Goal: Task Accomplishment & Management: Use online tool/utility

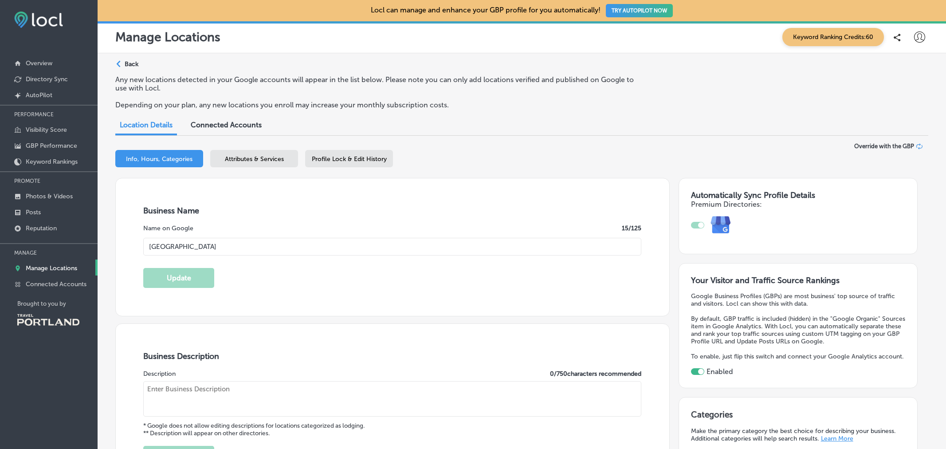
select select "US"
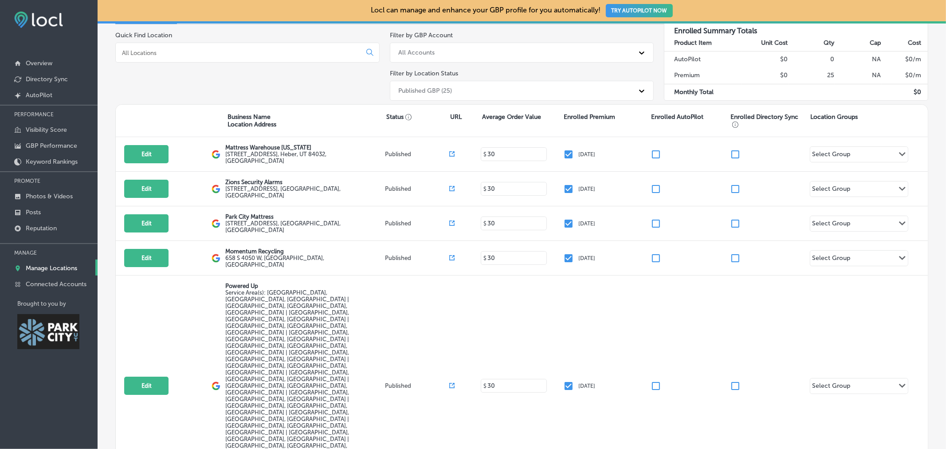
scroll to position [100, 0]
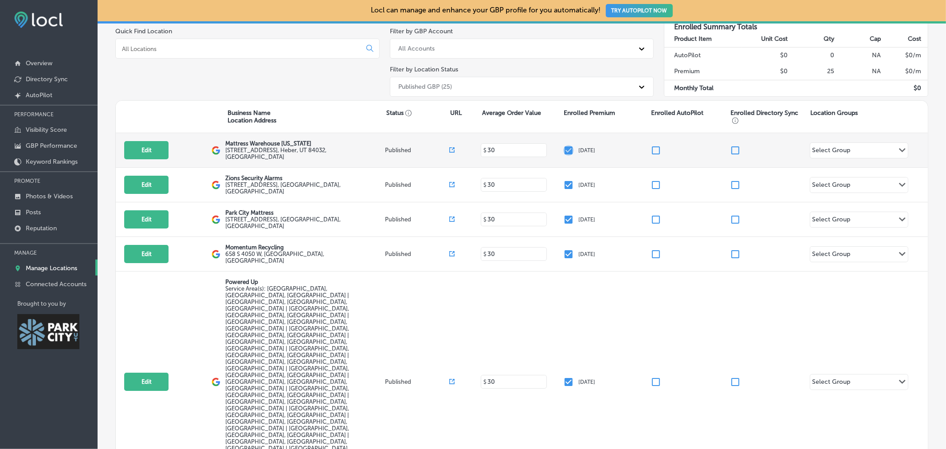
click at [564, 149] on input "checkbox" at bounding box center [568, 150] width 11 height 11
checkbox input "false"
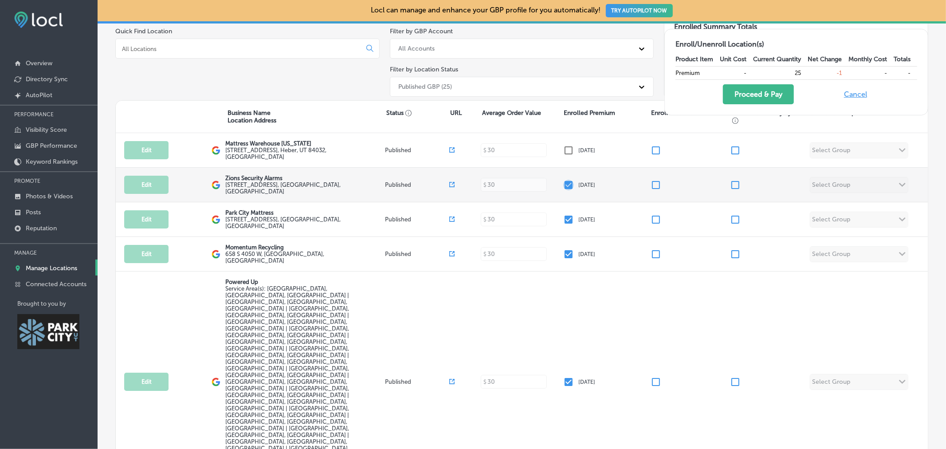
click at [565, 187] on input "checkbox" at bounding box center [568, 185] width 11 height 11
checkbox input "false"
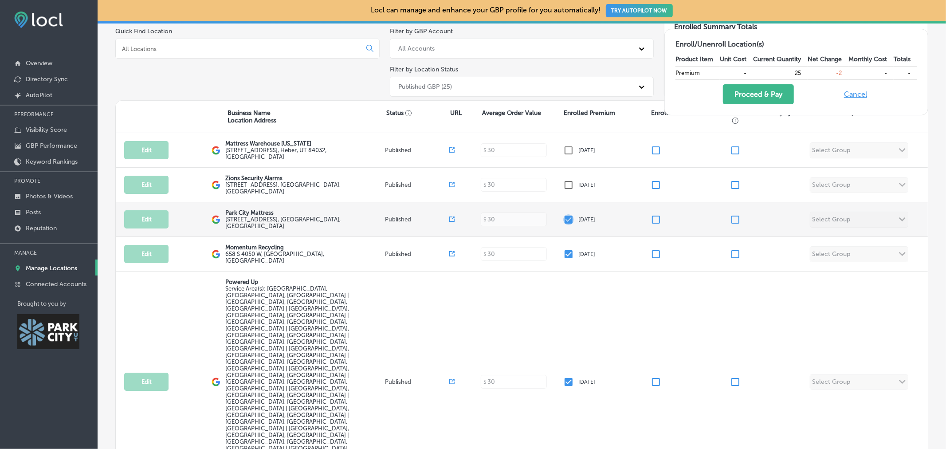
click at [565, 218] on input "checkbox" at bounding box center [568, 219] width 11 height 11
checkbox input "false"
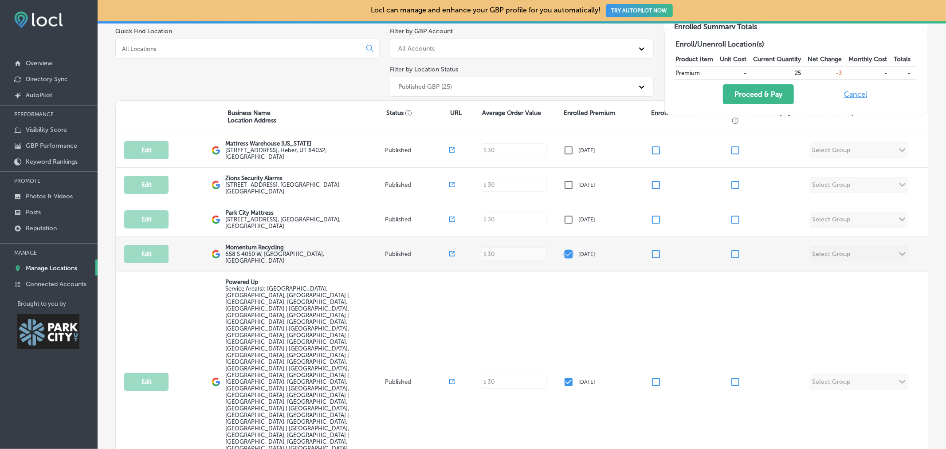
click at [564, 252] on input "checkbox" at bounding box center [568, 254] width 11 height 11
checkbox input "false"
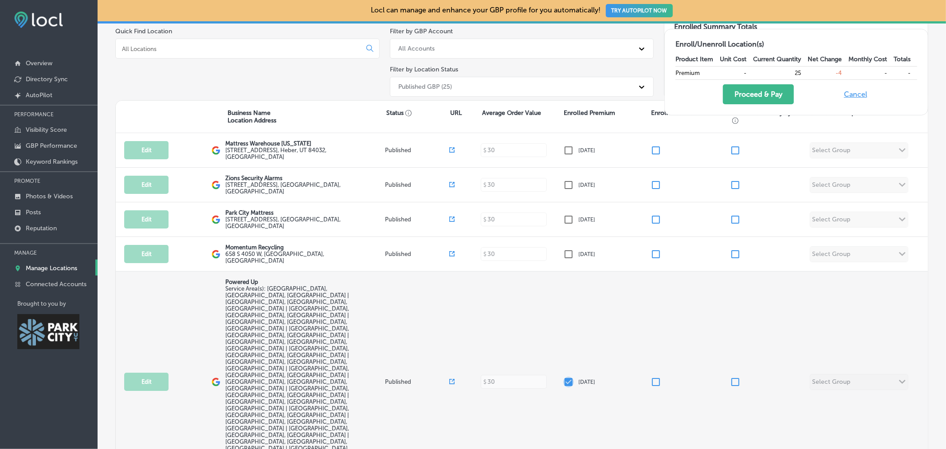
click at [565, 376] on input "checkbox" at bounding box center [568, 381] width 11 height 11
checkbox input "false"
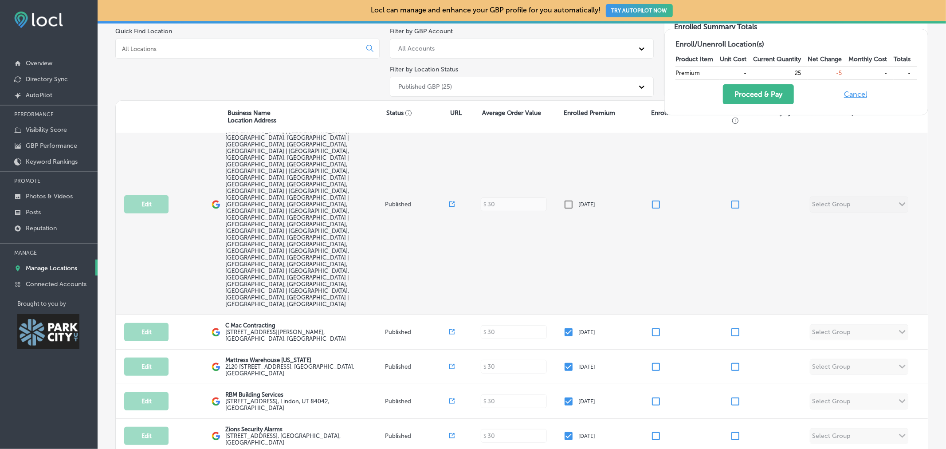
scroll to position [178, 0]
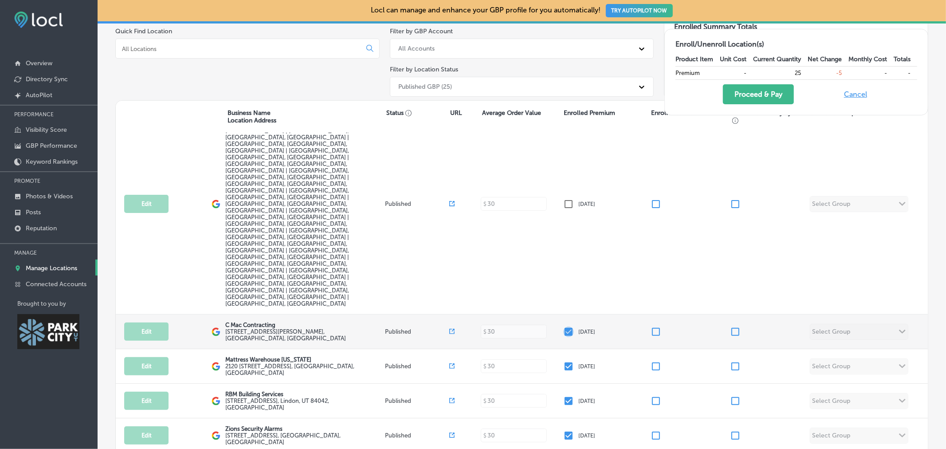
click at [568, 326] on input "checkbox" at bounding box center [568, 331] width 11 height 11
checkbox input "false"
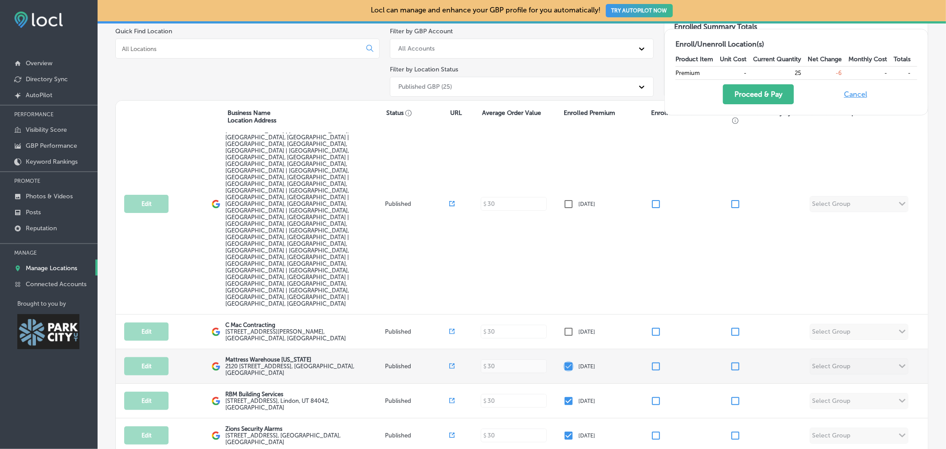
click at [566, 361] on input "checkbox" at bounding box center [568, 366] width 11 height 11
checkbox input "false"
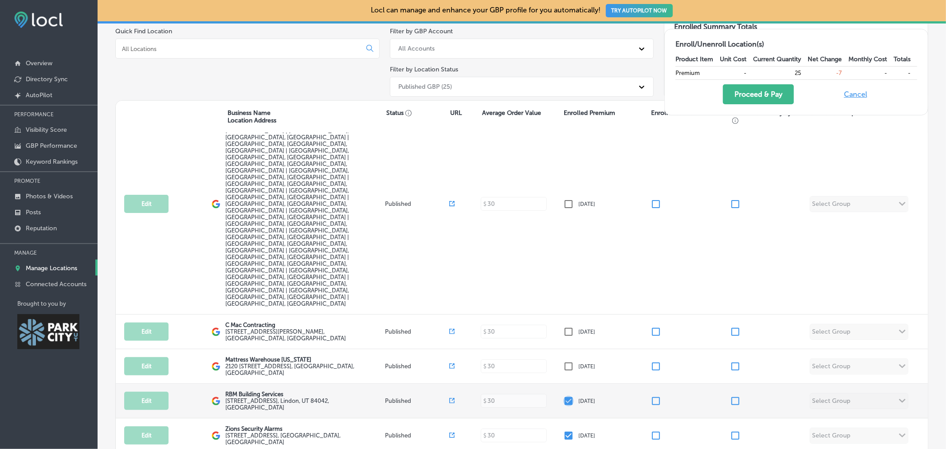
click at [566, 396] on input "checkbox" at bounding box center [568, 401] width 11 height 11
checkbox input "false"
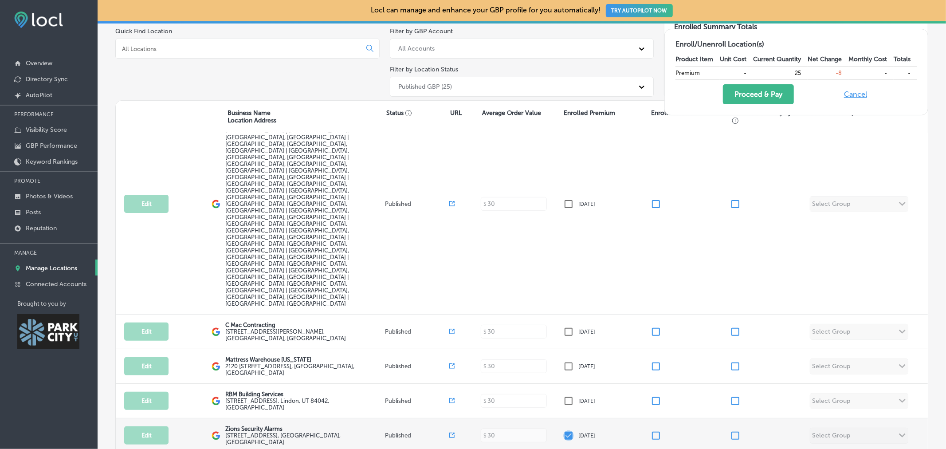
click at [564, 430] on input "checkbox" at bounding box center [568, 435] width 11 height 11
checkbox input "false"
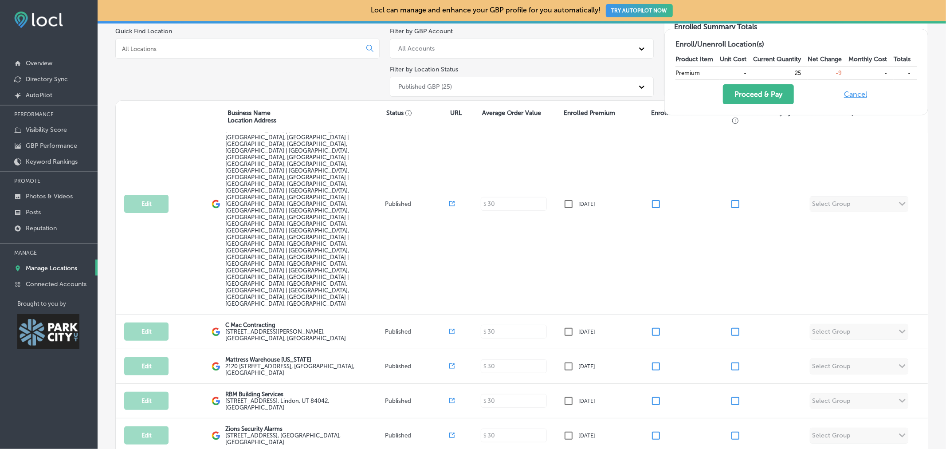
checkbox input "false"
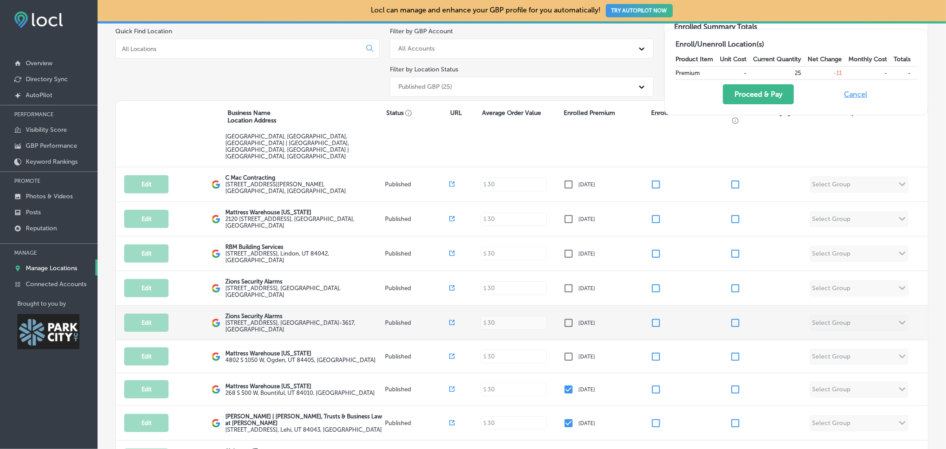
scroll to position [325, 0]
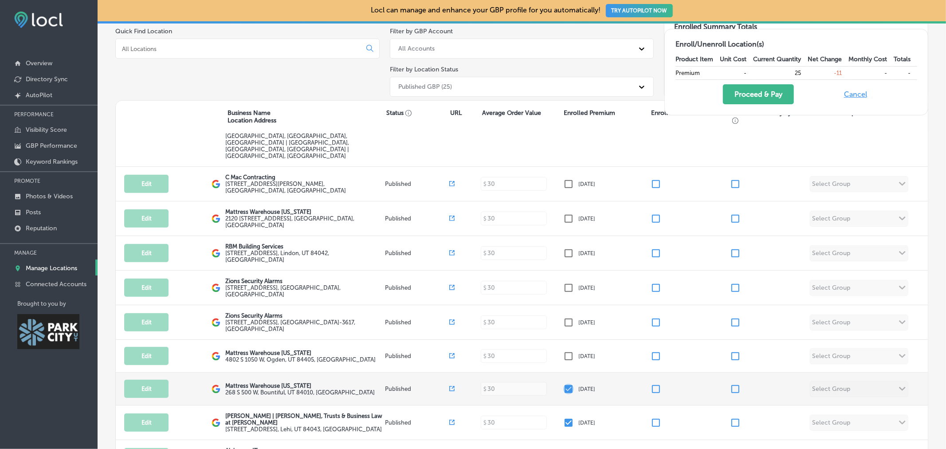
click at [565, 384] on input "checkbox" at bounding box center [568, 389] width 11 height 11
checkbox input "false"
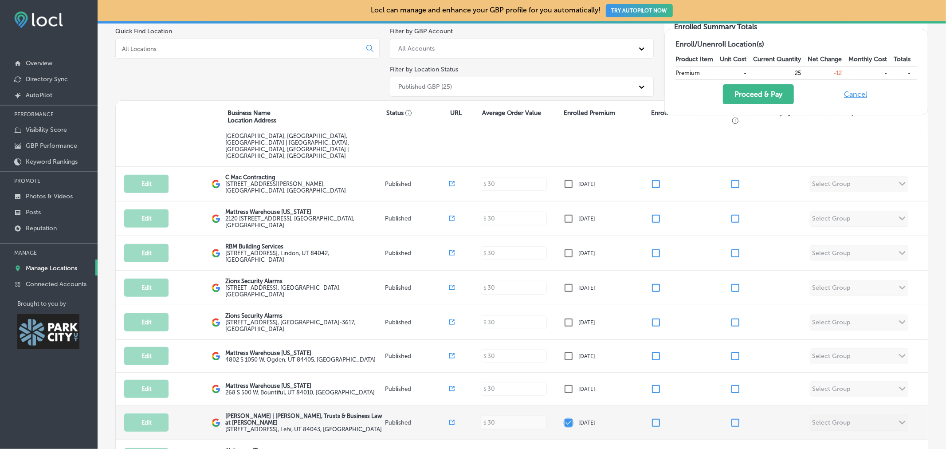
click at [563, 417] on input "checkbox" at bounding box center [568, 422] width 11 height 11
checkbox input "false"
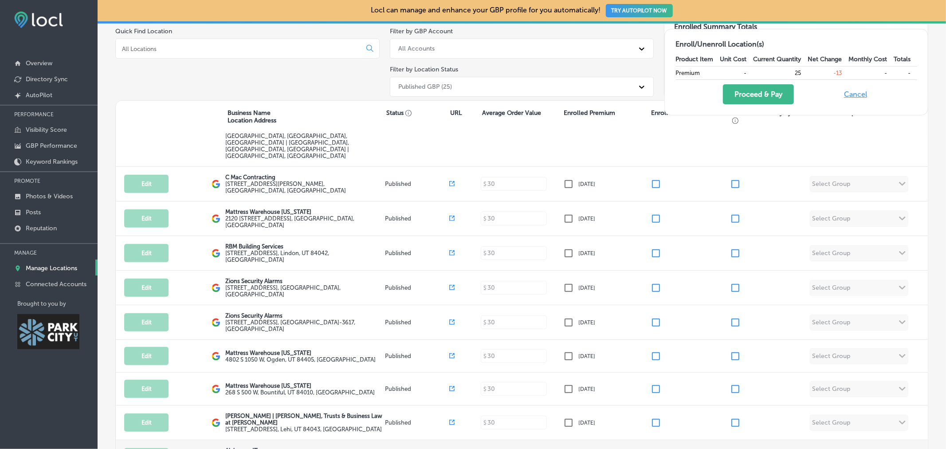
click at [563, 448] on input "checkbox" at bounding box center [568, 457] width 11 height 11
checkbox input "false"
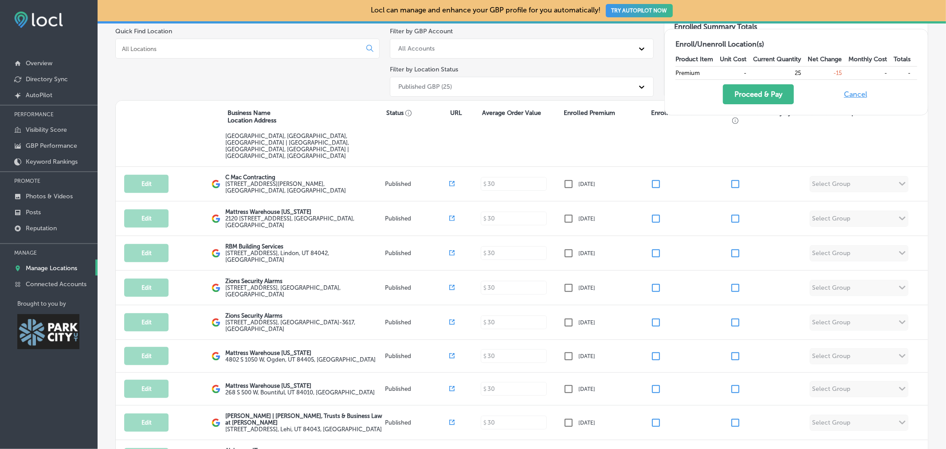
checkbox input "false"
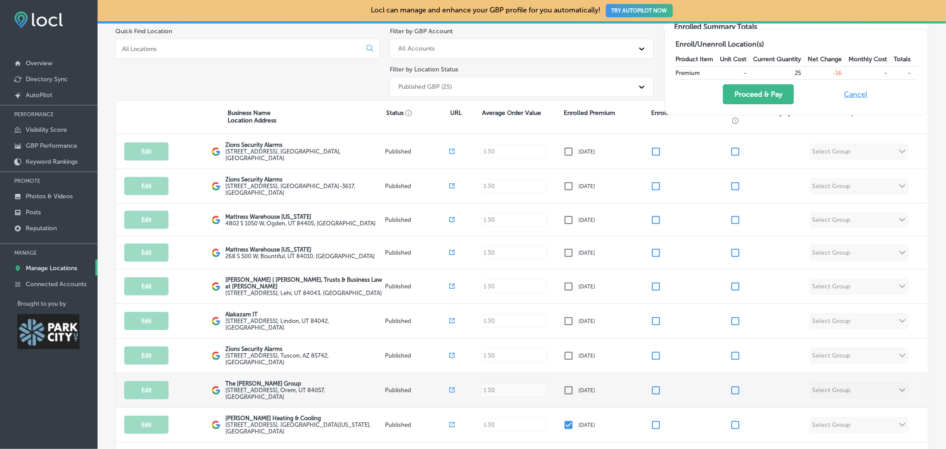
scroll to position [463, 0]
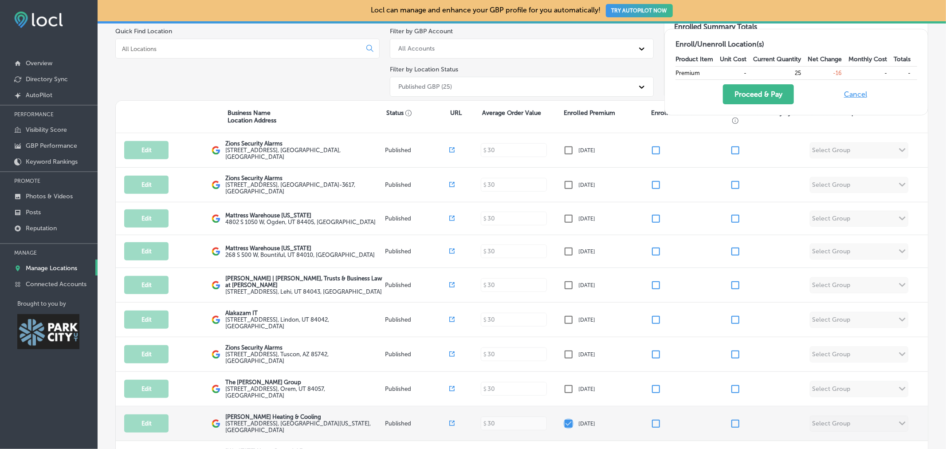
click at [567, 418] on input "checkbox" at bounding box center [568, 423] width 11 height 11
checkbox input "false"
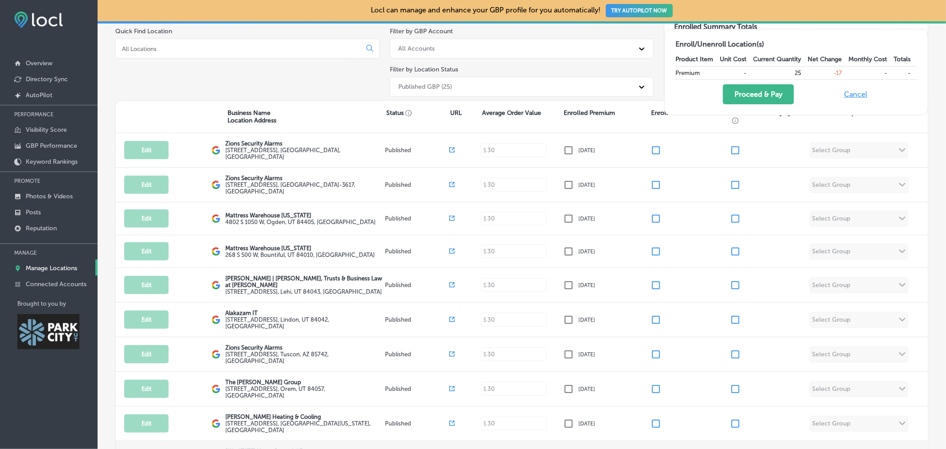
checkbox input "false"
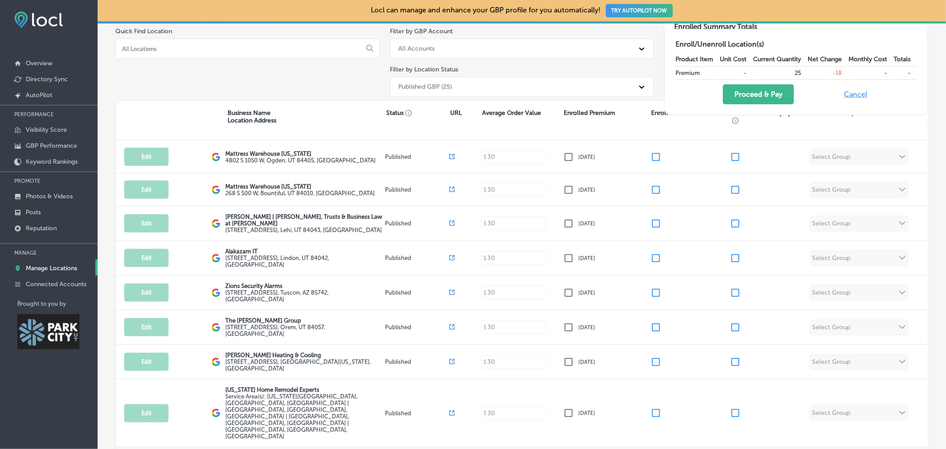
checkbox input "false"
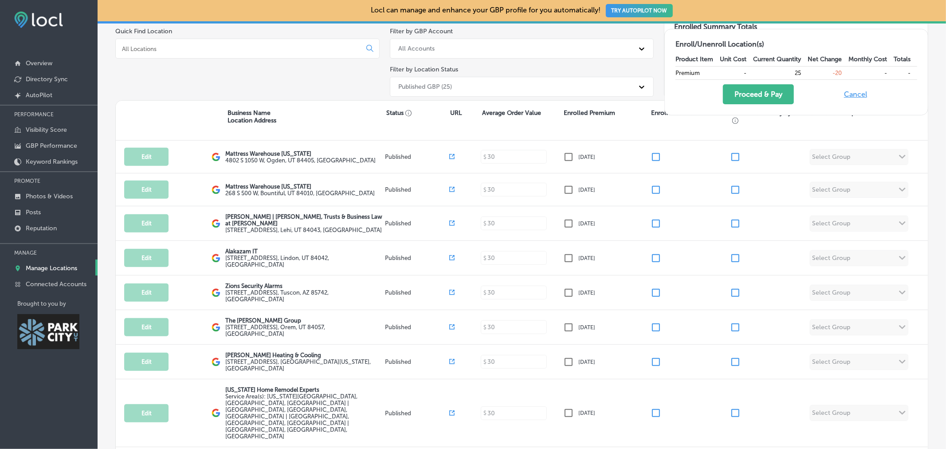
checkbox input "false"
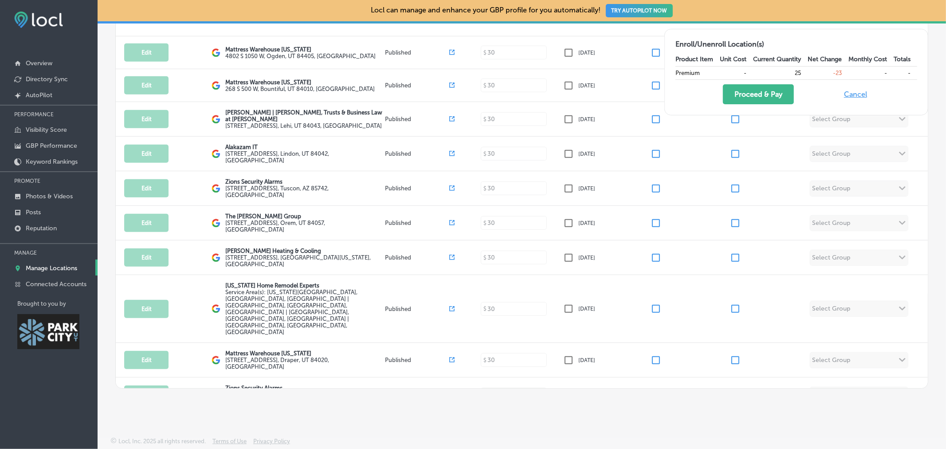
scroll to position [206, 0]
checkbox input "false"
click at [751, 102] on button "Proceed & Pay" at bounding box center [758, 94] width 71 height 20
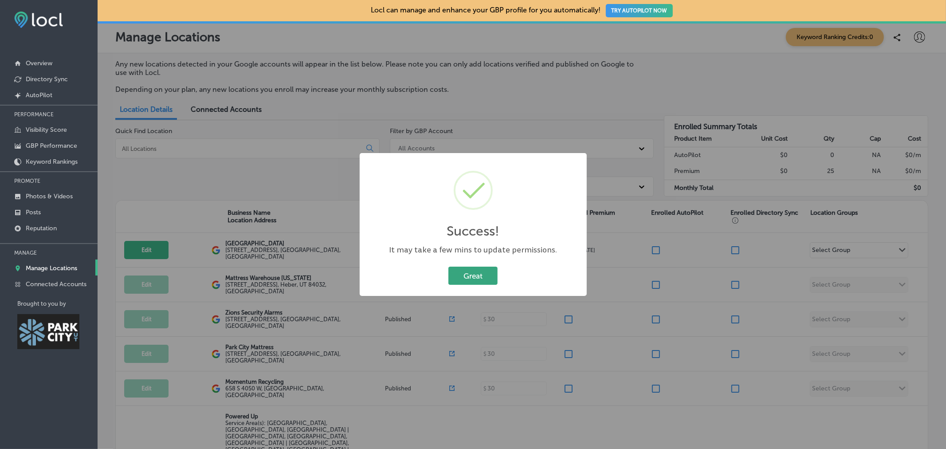
click at [485, 282] on button "Great" at bounding box center [472, 275] width 49 height 18
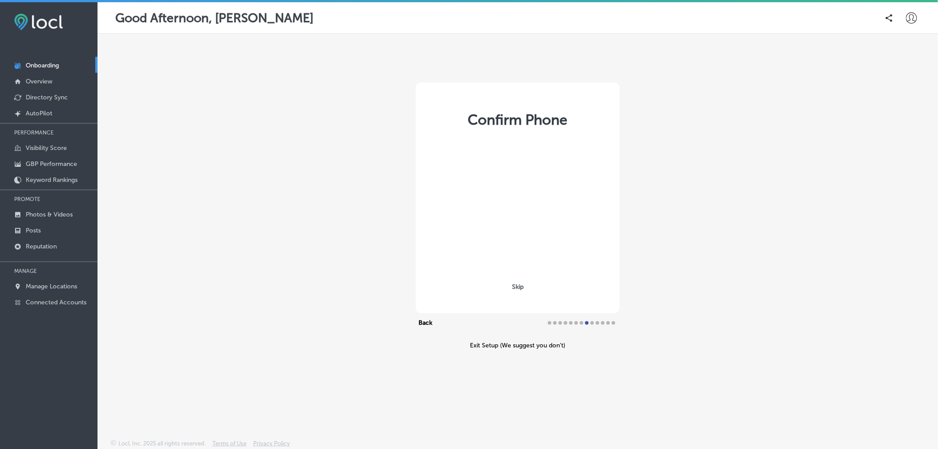
select select "US"
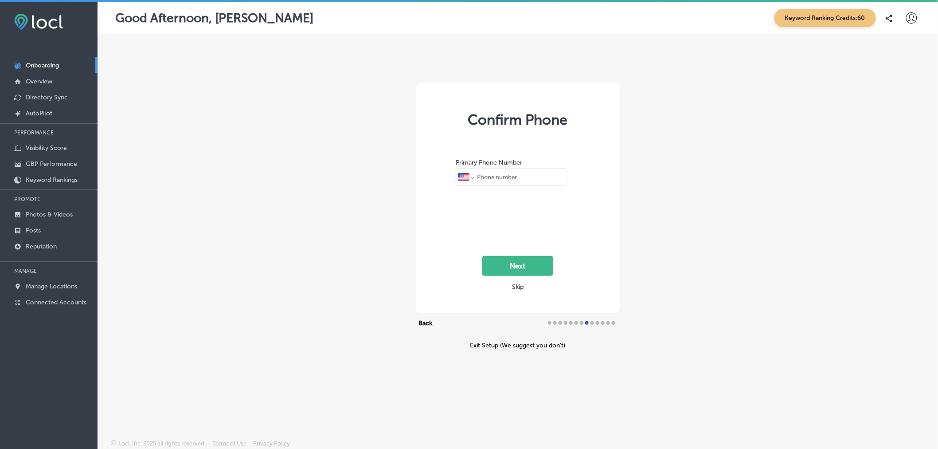
type input "[PHONE_NUMBER]"
click at [25, 231] on link "Posts" at bounding box center [49, 230] width 98 height 16
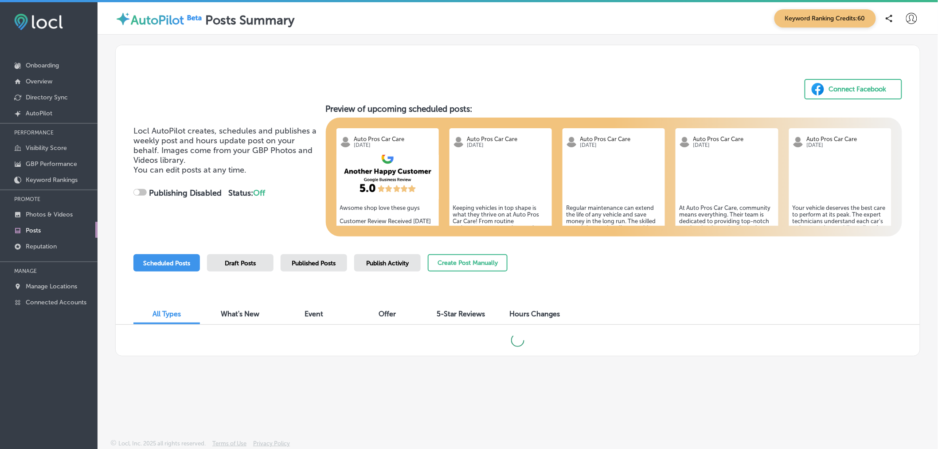
checkbox input "true"
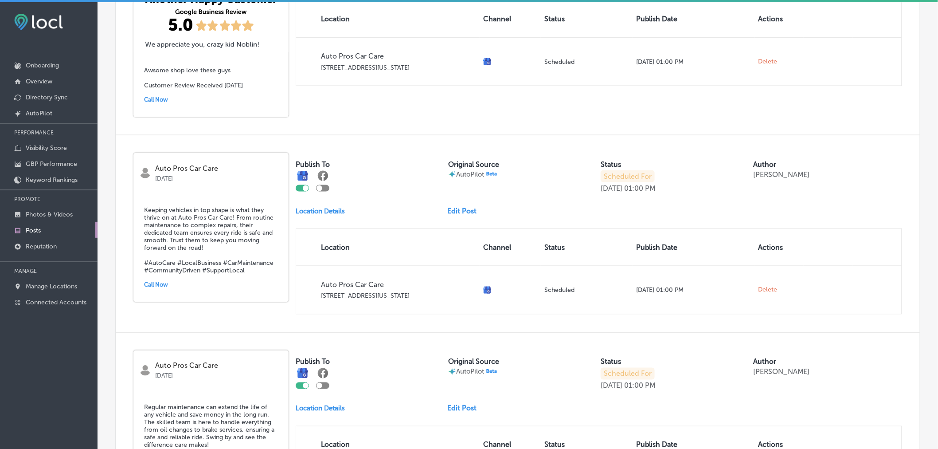
scroll to position [418, 0]
click at [467, 211] on link "Edit Post" at bounding box center [465, 210] width 36 height 8
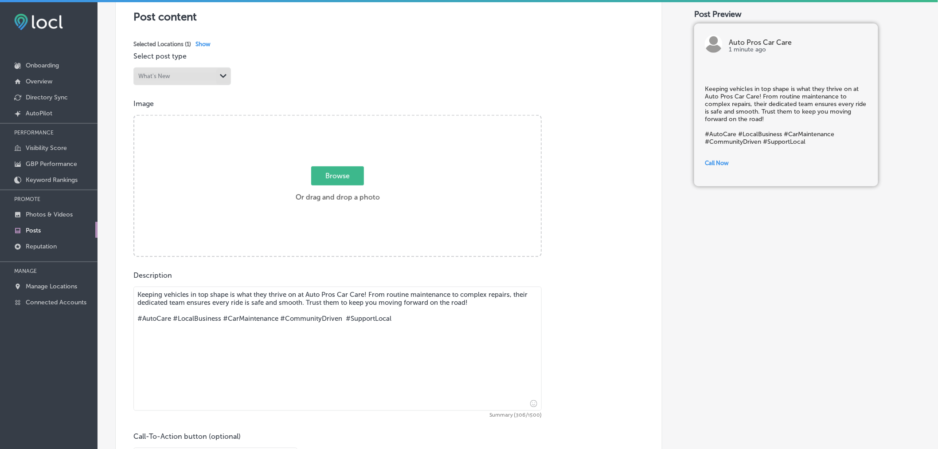
scroll to position [193, 0]
click at [329, 181] on span "Browse" at bounding box center [337, 174] width 53 height 19
click at [329, 118] on input "Browse Or drag and drop a photo" at bounding box center [337, 116] width 407 height 3
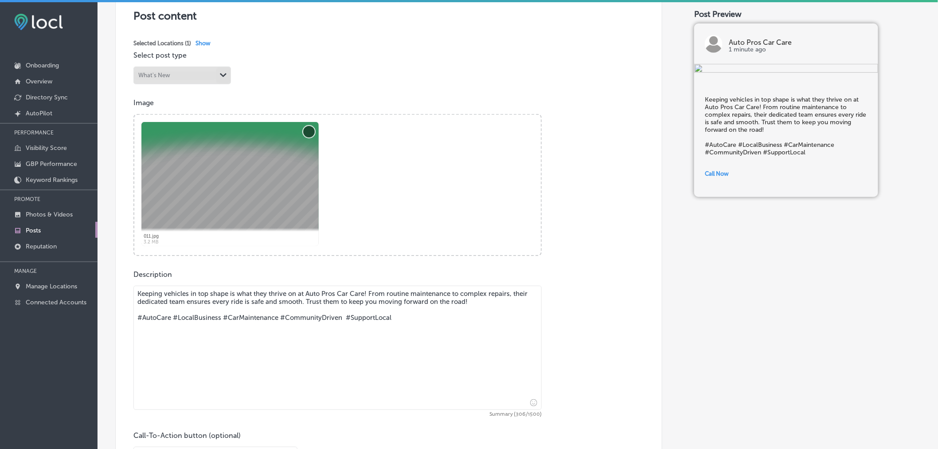
click at [307, 129] on button "Remove" at bounding box center [309, 132] width 12 height 12
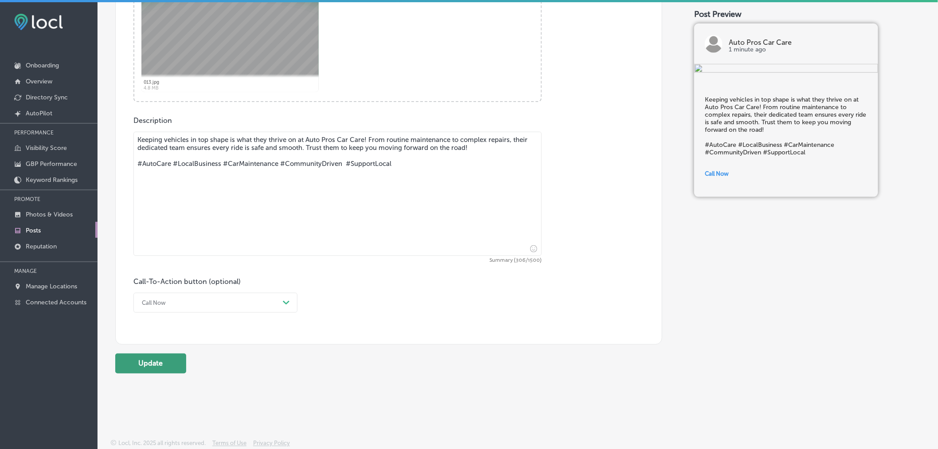
click at [167, 365] on button "Update" at bounding box center [150, 363] width 71 height 20
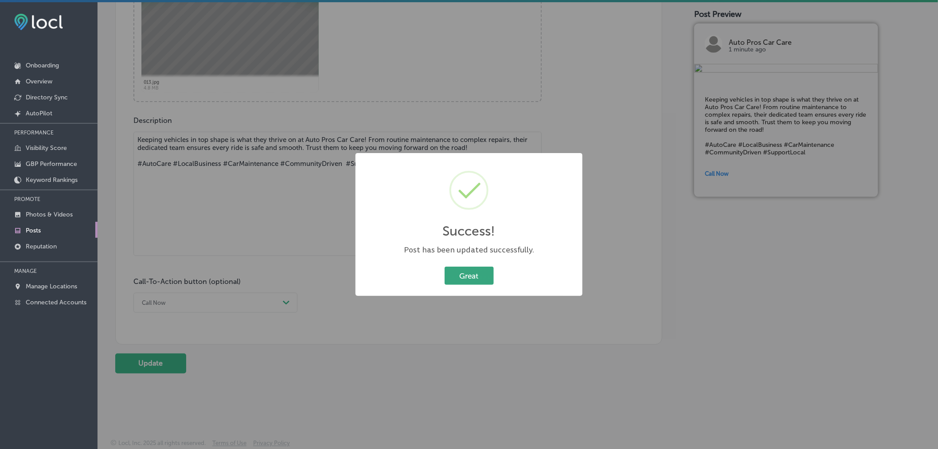
click at [484, 277] on button "Great" at bounding box center [469, 275] width 49 height 18
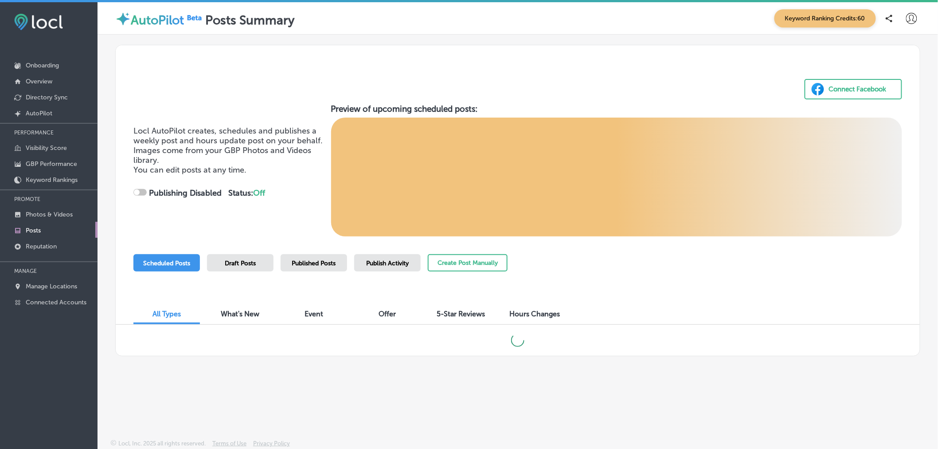
checkbox input "true"
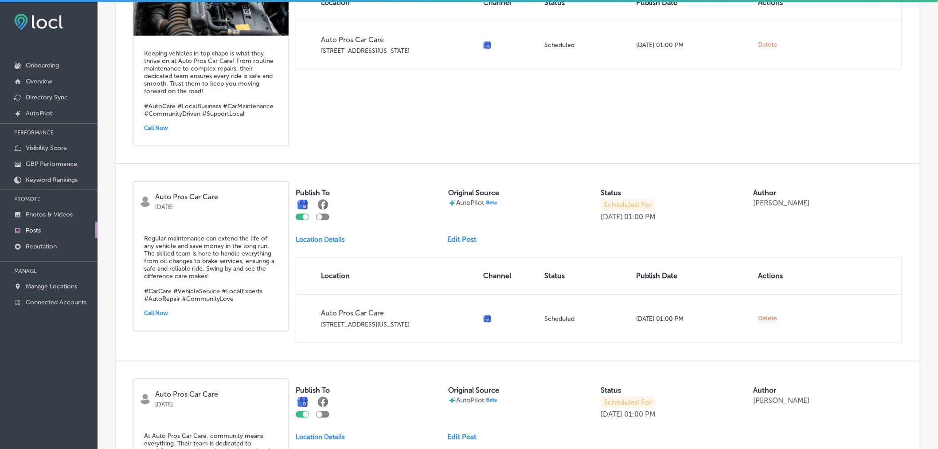
scroll to position [663, 0]
click at [466, 238] on link "Edit Post" at bounding box center [465, 239] width 36 height 8
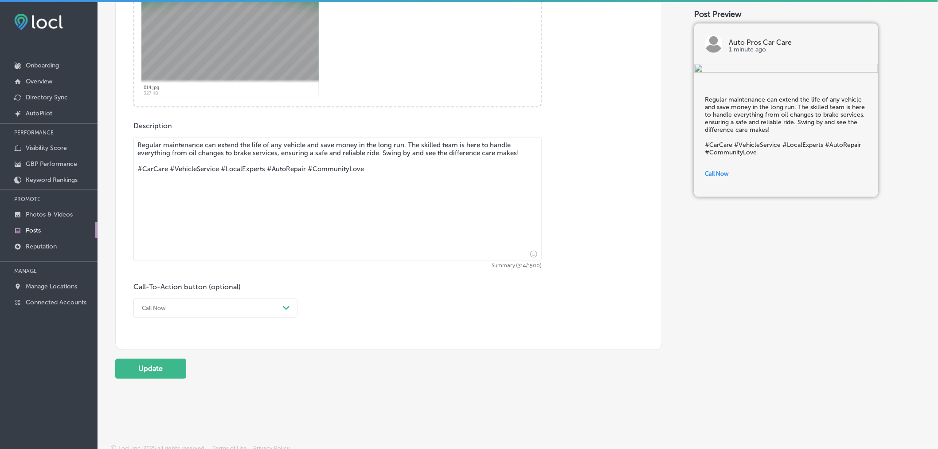
scroll to position [347, 0]
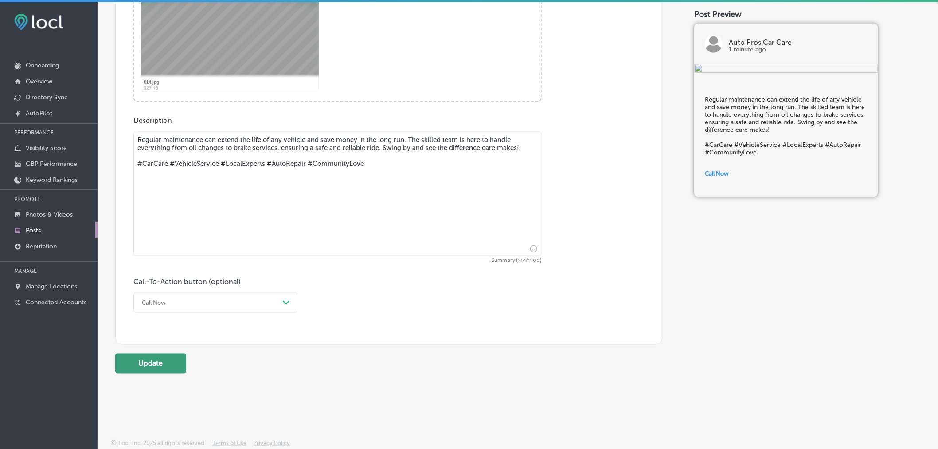
click at [142, 366] on button "Update" at bounding box center [150, 363] width 71 height 20
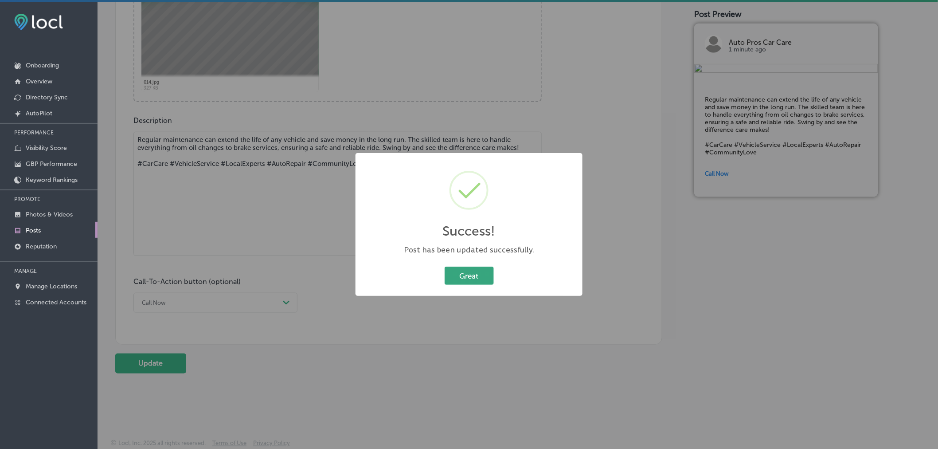
click at [466, 270] on button "Great" at bounding box center [469, 275] width 49 height 18
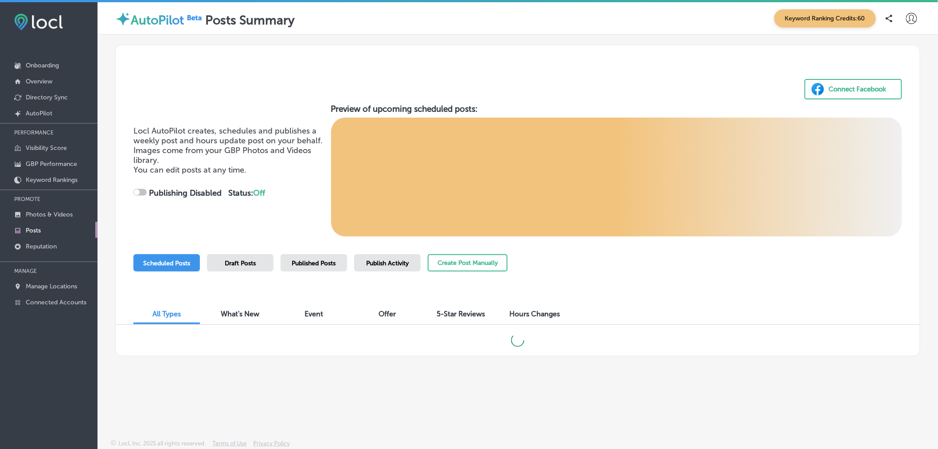
checkbox input "true"
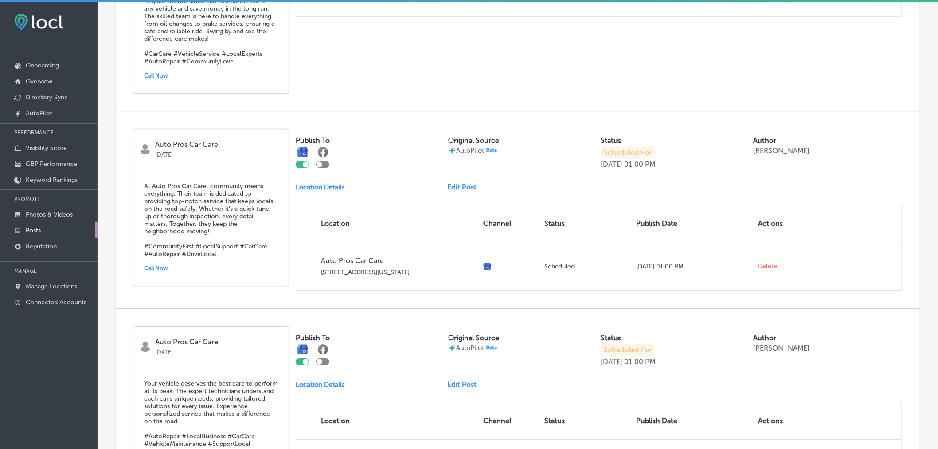
scroll to position [989, 0]
click at [469, 184] on link "Edit Post" at bounding box center [465, 186] width 36 height 8
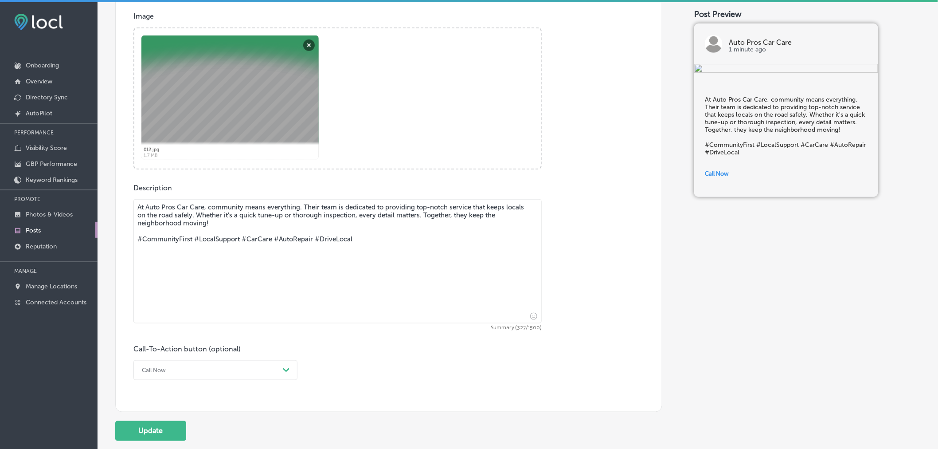
scroll to position [280, 0]
click at [171, 435] on button "Update" at bounding box center [150, 430] width 71 height 20
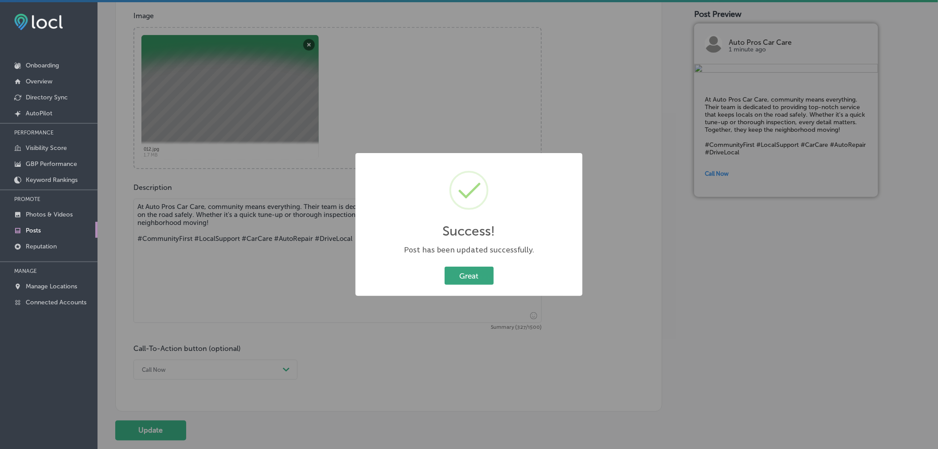
click at [454, 275] on button "Great" at bounding box center [469, 275] width 49 height 18
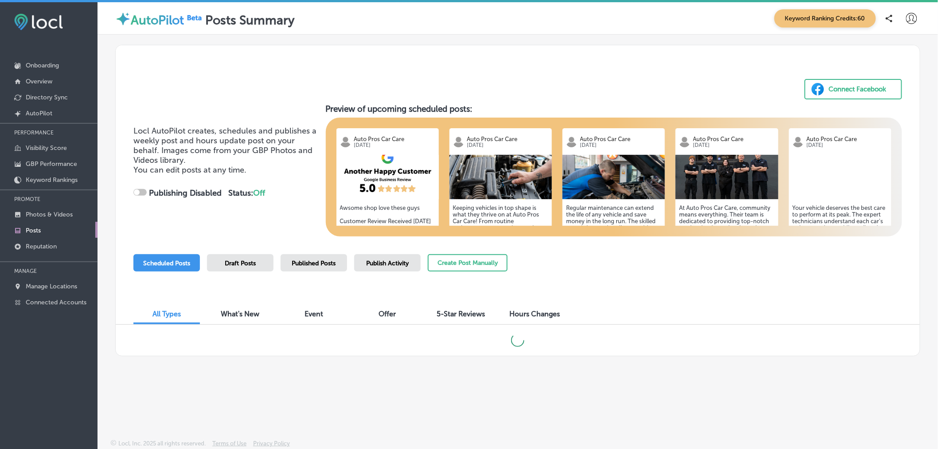
checkbox input "true"
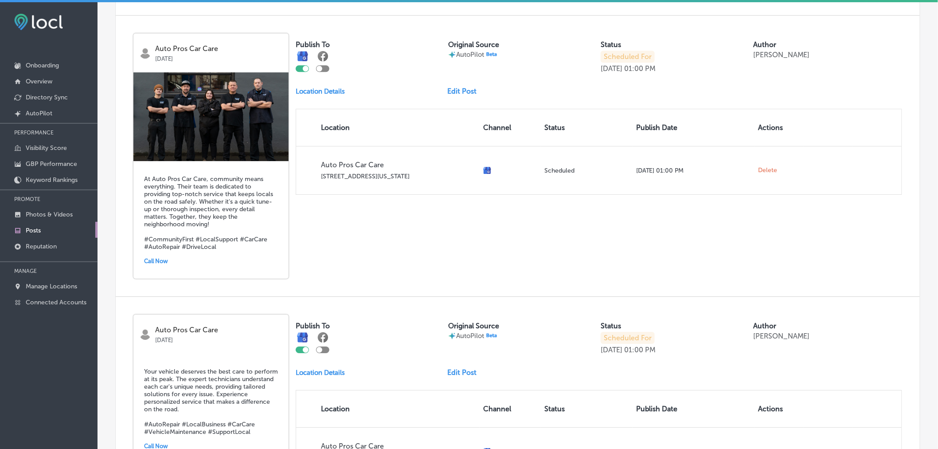
scroll to position [1205, 0]
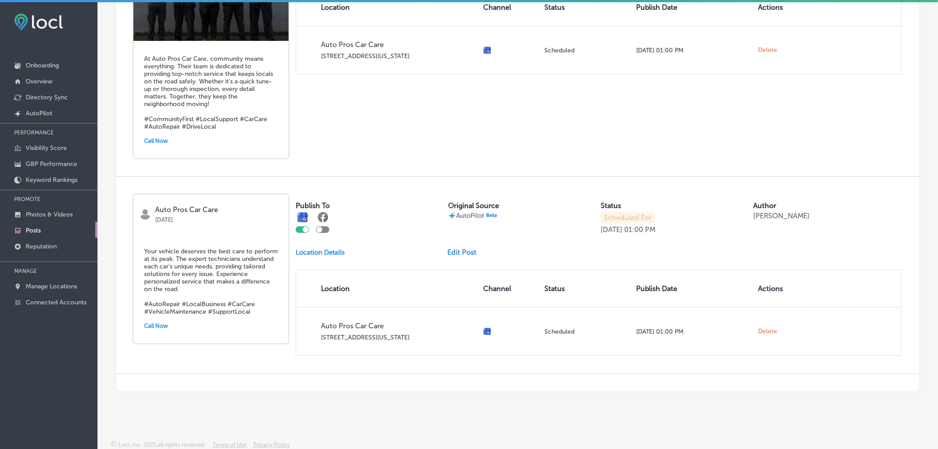
click at [454, 252] on link "Edit Post" at bounding box center [465, 252] width 36 height 8
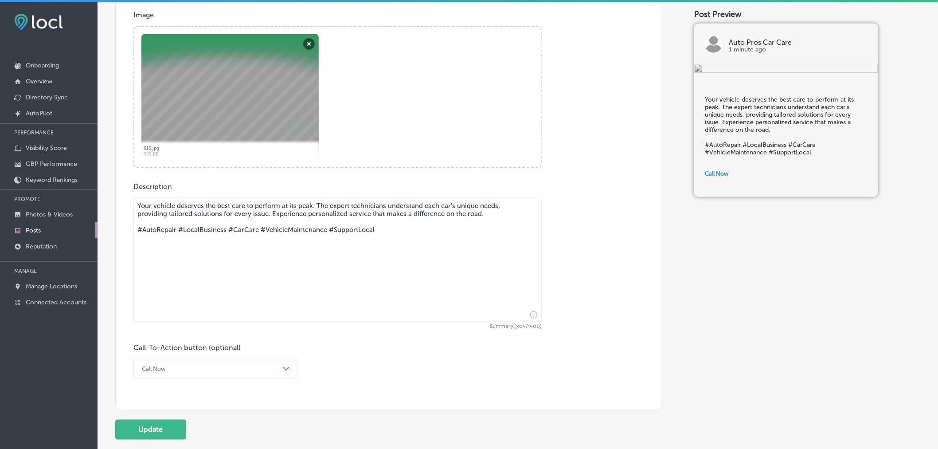
scroll to position [350, 0]
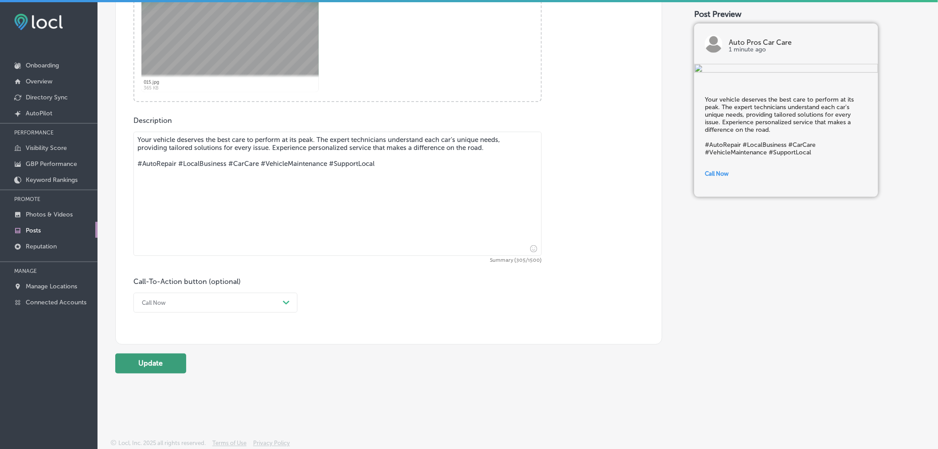
click at [150, 361] on button "Update" at bounding box center [150, 363] width 71 height 20
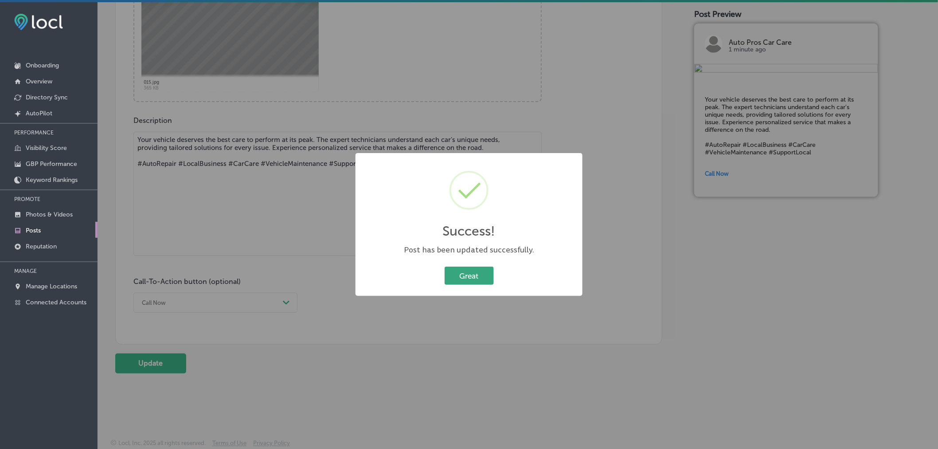
click at [481, 276] on button "Great" at bounding box center [469, 275] width 49 height 18
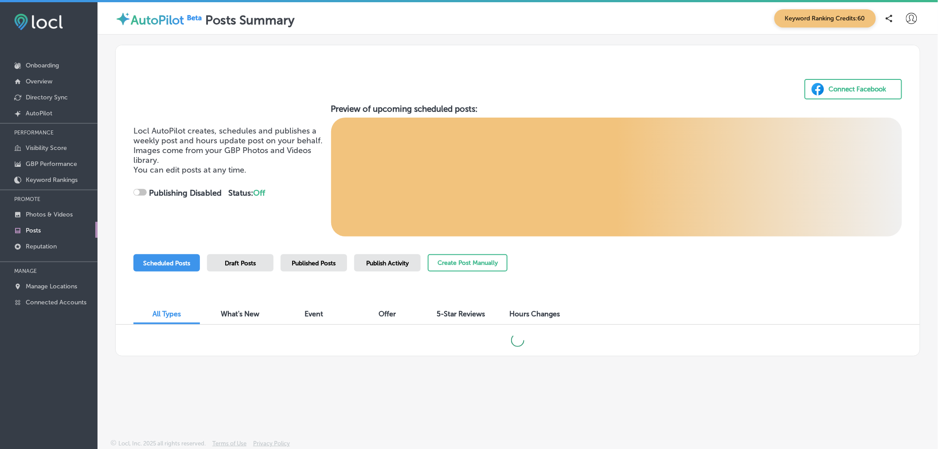
checkbox input "true"
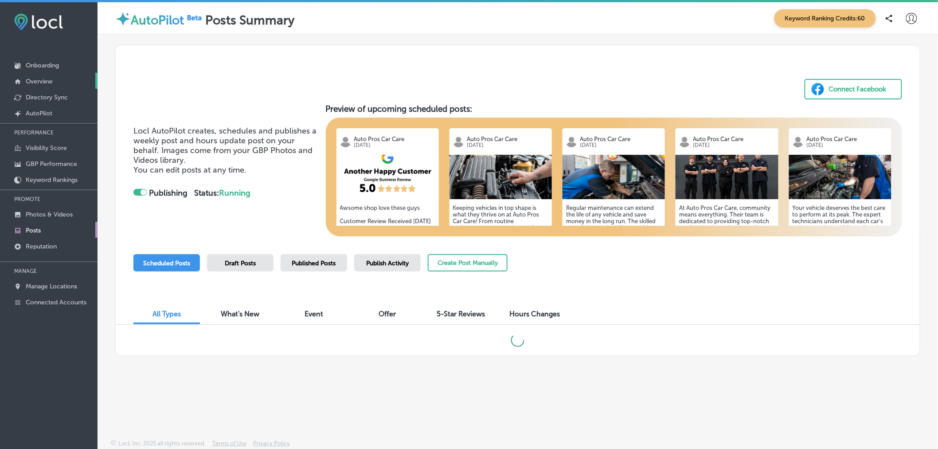
click at [46, 83] on p "Overview" at bounding box center [39, 82] width 27 height 8
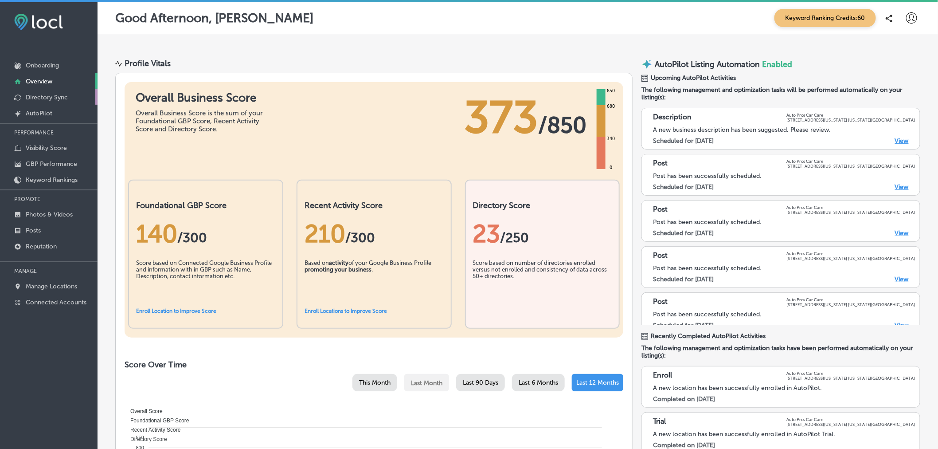
click at [58, 96] on p "Directory Sync" at bounding box center [47, 98] width 42 height 8
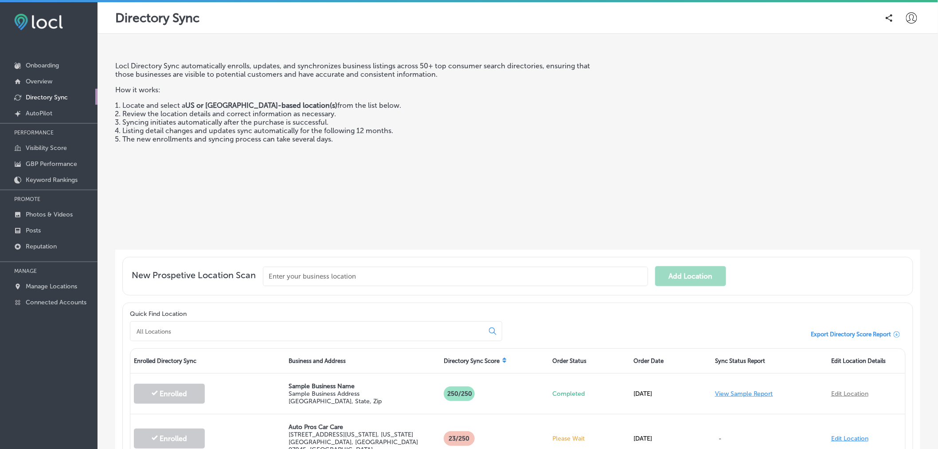
scroll to position [81, 0]
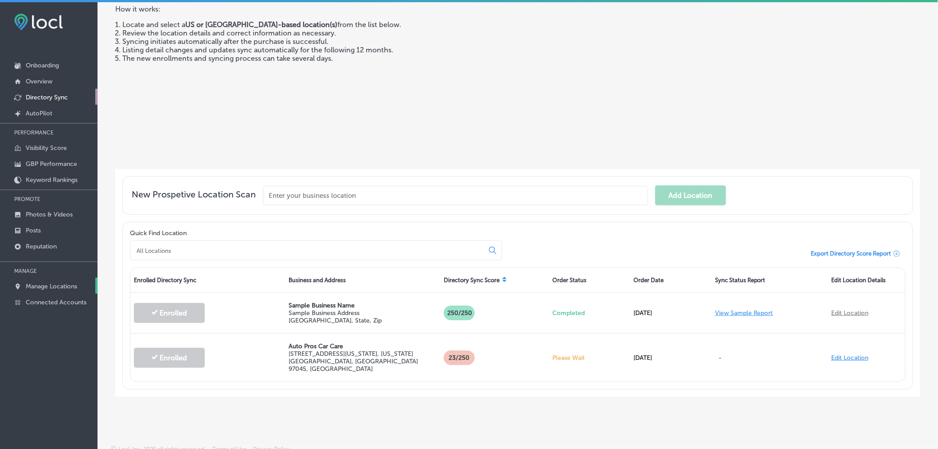
click at [64, 282] on p "Manage Locations" at bounding box center [51, 286] width 51 height 8
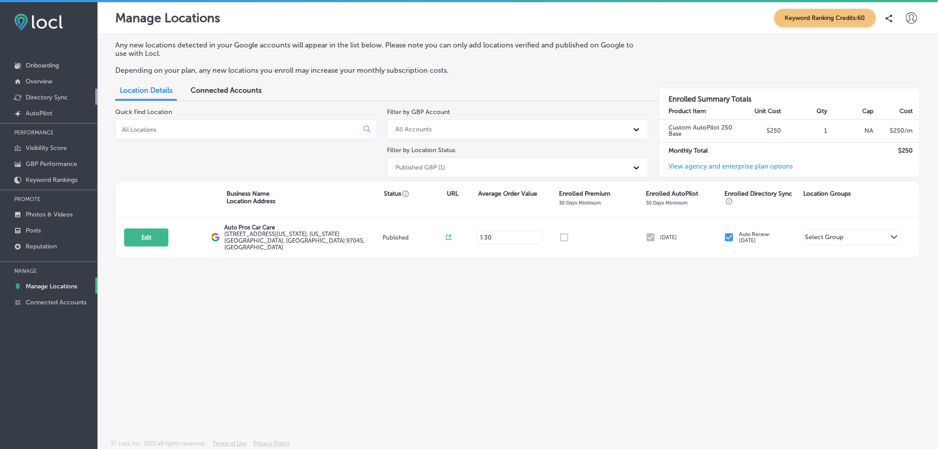
click at [67, 98] on p "Directory Sync" at bounding box center [47, 98] width 42 height 8
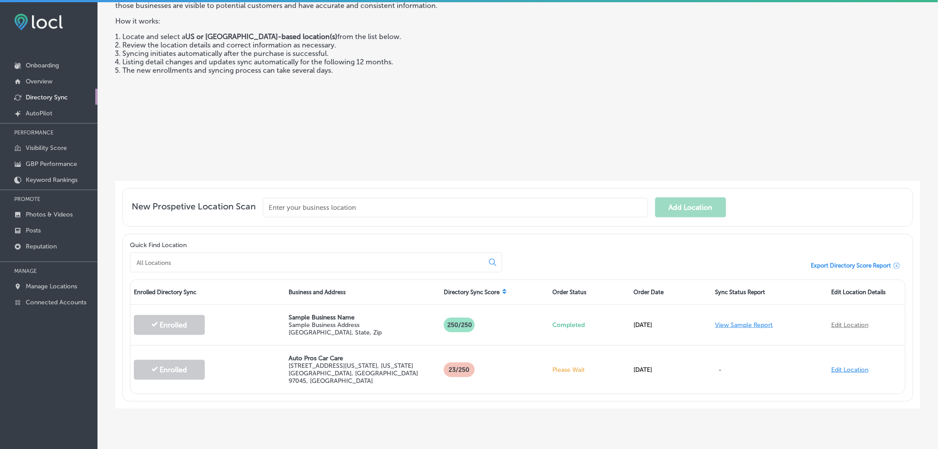
scroll to position [81, 0]
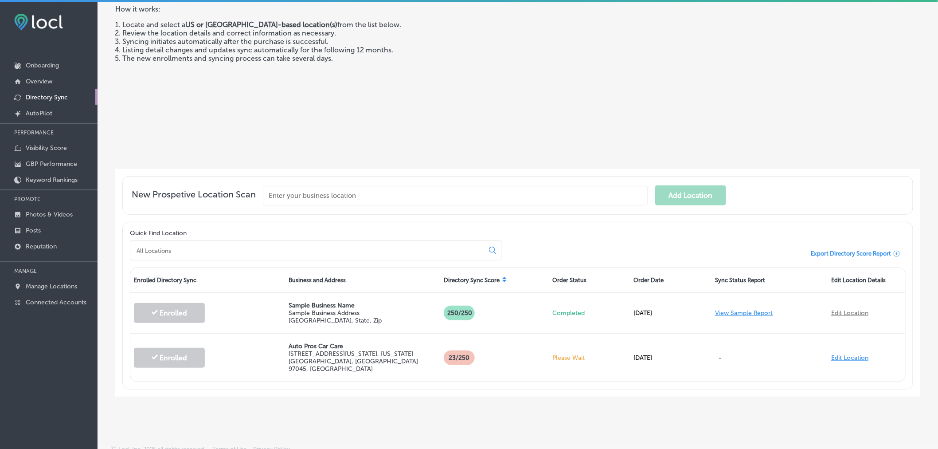
click at [906, 382] on div "New Prospetive Location Scan Add Location Quick Find Location Export Directory …" at bounding box center [517, 282] width 805 height 227
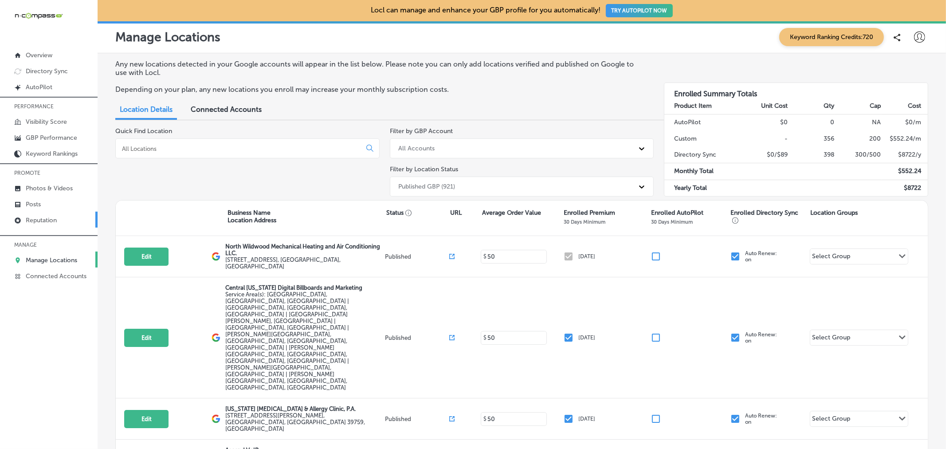
click at [51, 224] on link "Reputation" at bounding box center [49, 220] width 98 height 16
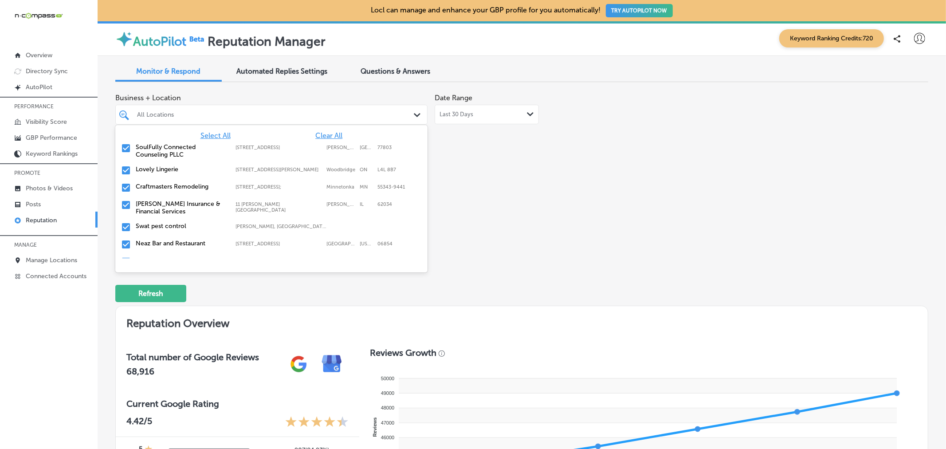
click at [419, 115] on div "Path Created with Sketch." at bounding box center [419, 115] width 10 height 10
click at [317, 133] on span "Clear All" at bounding box center [328, 135] width 27 height 8
type textarea "x"
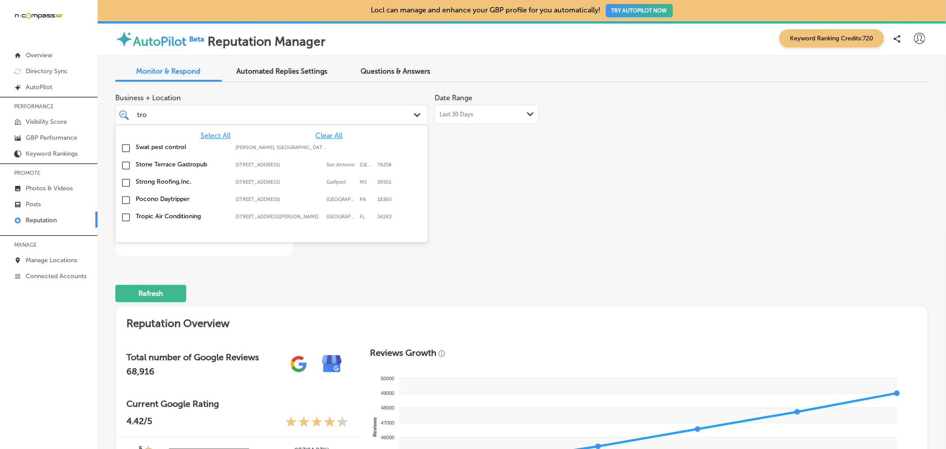
type input "trop"
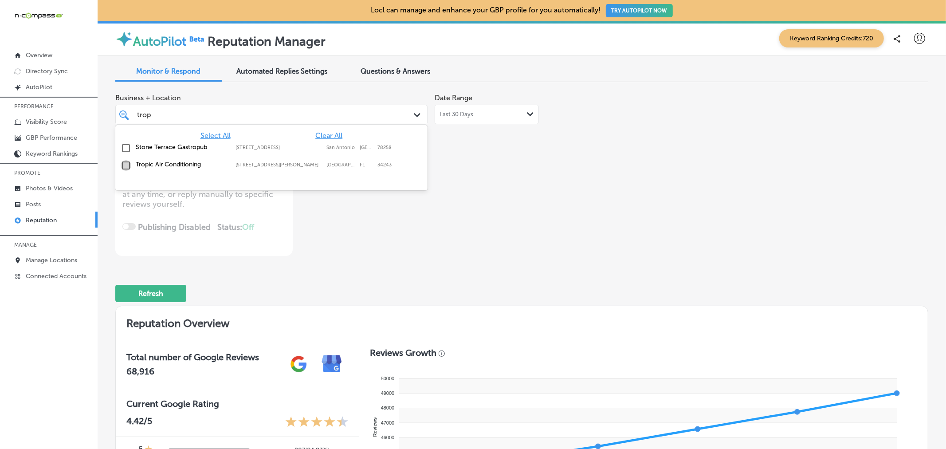
click at [128, 166] on input "checkbox" at bounding box center [126, 165] width 11 height 11
type textarea "x"
type input "trop"
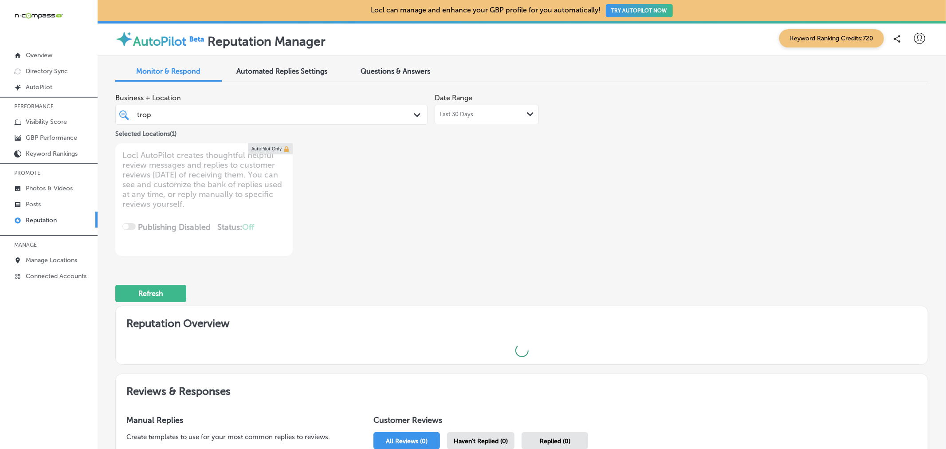
click at [419, 235] on div "Business + Location trop trop Path Created with Sketch. Selected Locations ( 1 …" at bounding box center [359, 172] width 488 height 167
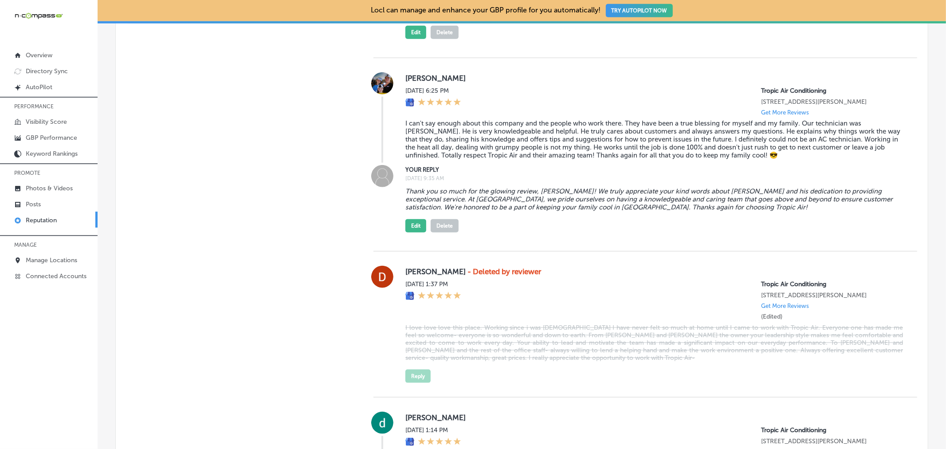
scroll to position [748, 0]
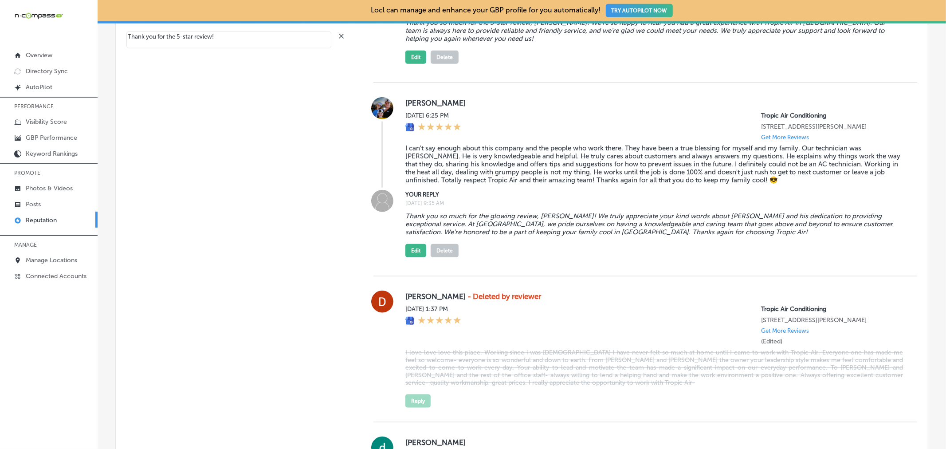
type textarea "x"
